Goal: Find specific page/section: Find specific page/section

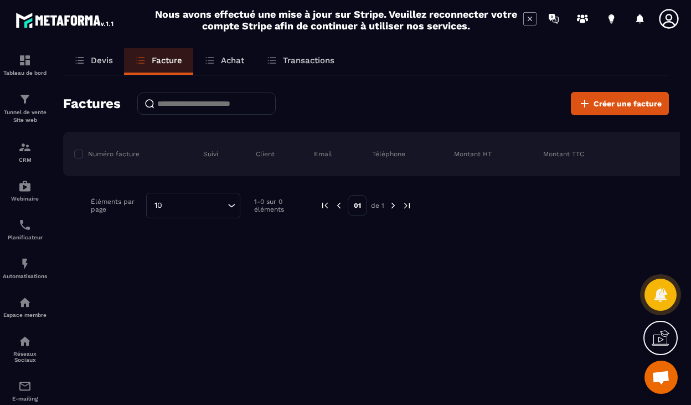
scroll to position [107, 0]
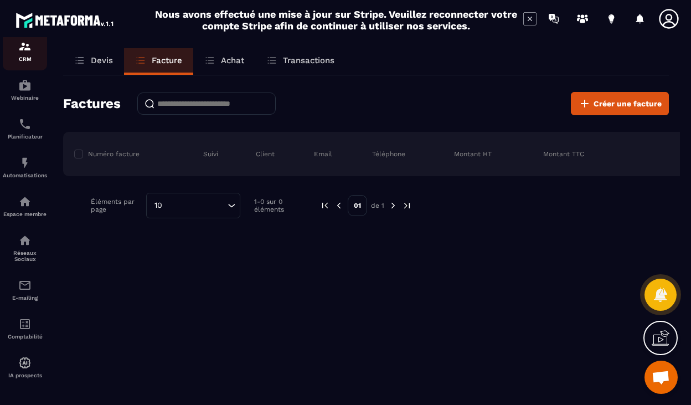
click at [29, 56] on p "CRM" at bounding box center [25, 59] width 44 height 6
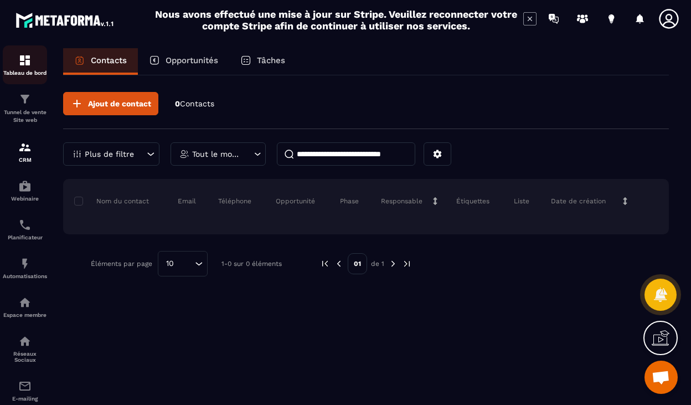
click at [25, 58] on img at bounding box center [24, 60] width 13 height 13
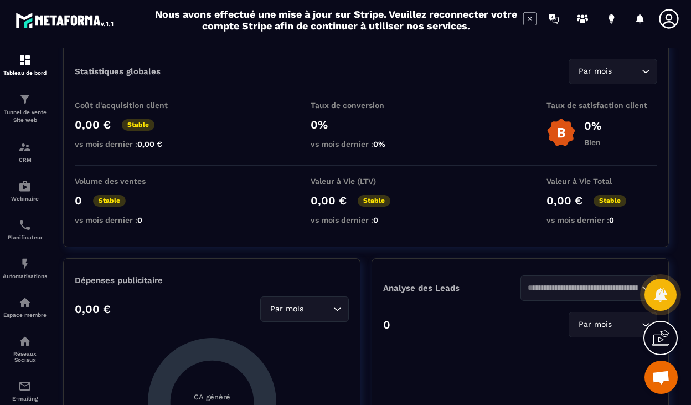
scroll to position [33, 0]
click at [664, 304] on div at bounding box center [661, 295] width 34 height 34
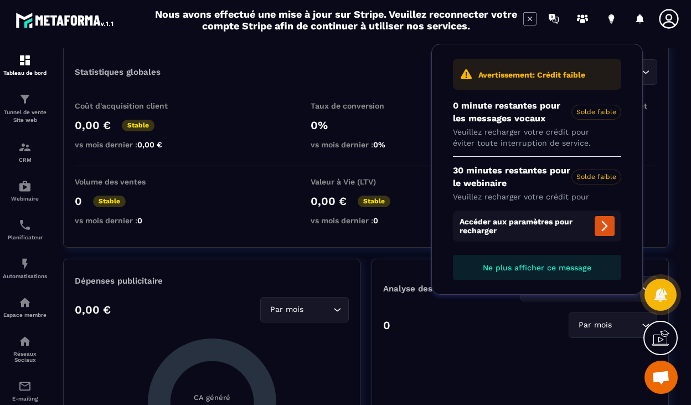
click at [522, 24] on div "Nous avons effectué une mise à jour sur Stripe. Veuillez reconnecter votre comp…" at bounding box center [346, 20] width 388 height 29
